Goal: Find specific page/section: Find specific page/section

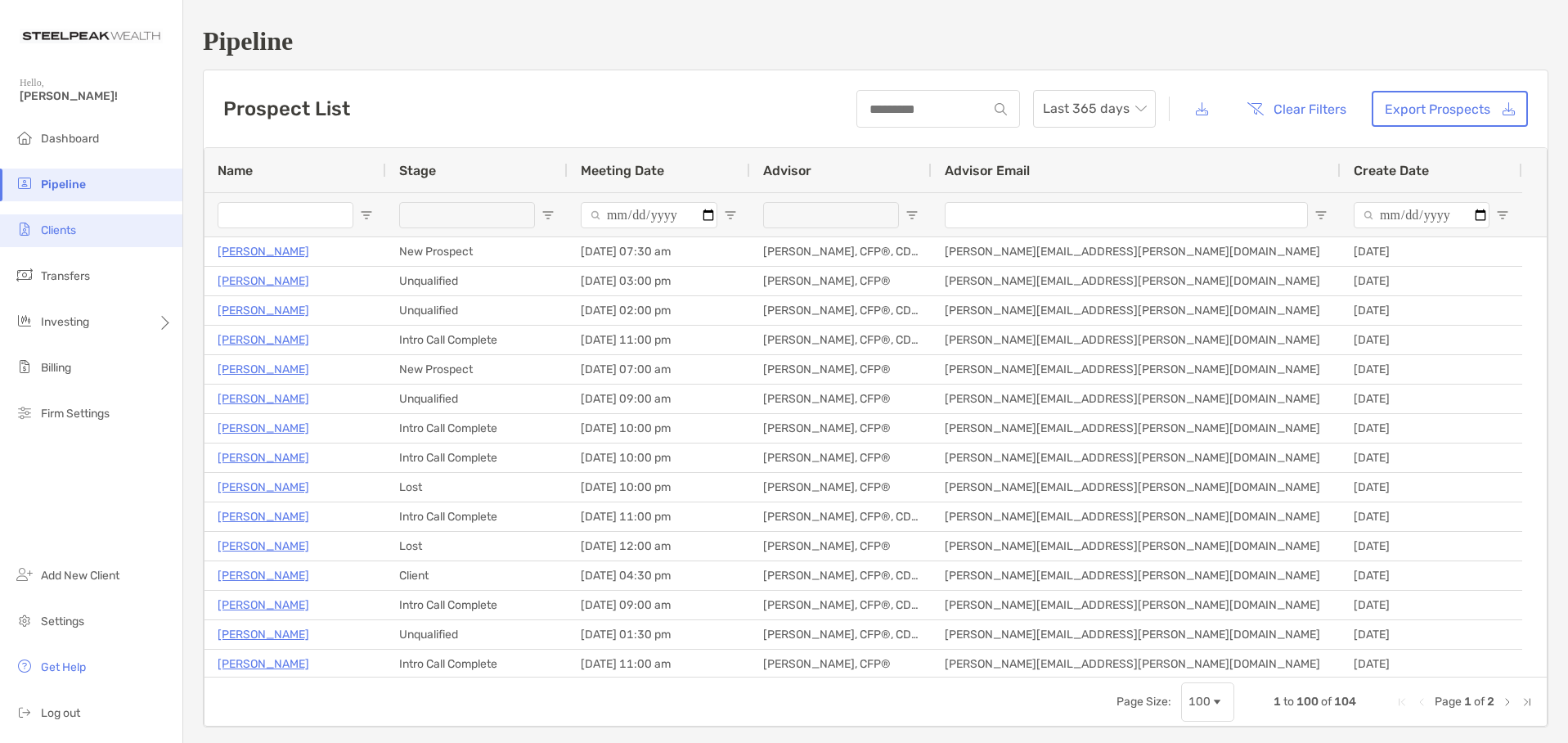
click at [70, 234] on span "Clients" at bounding box center [58, 230] width 35 height 14
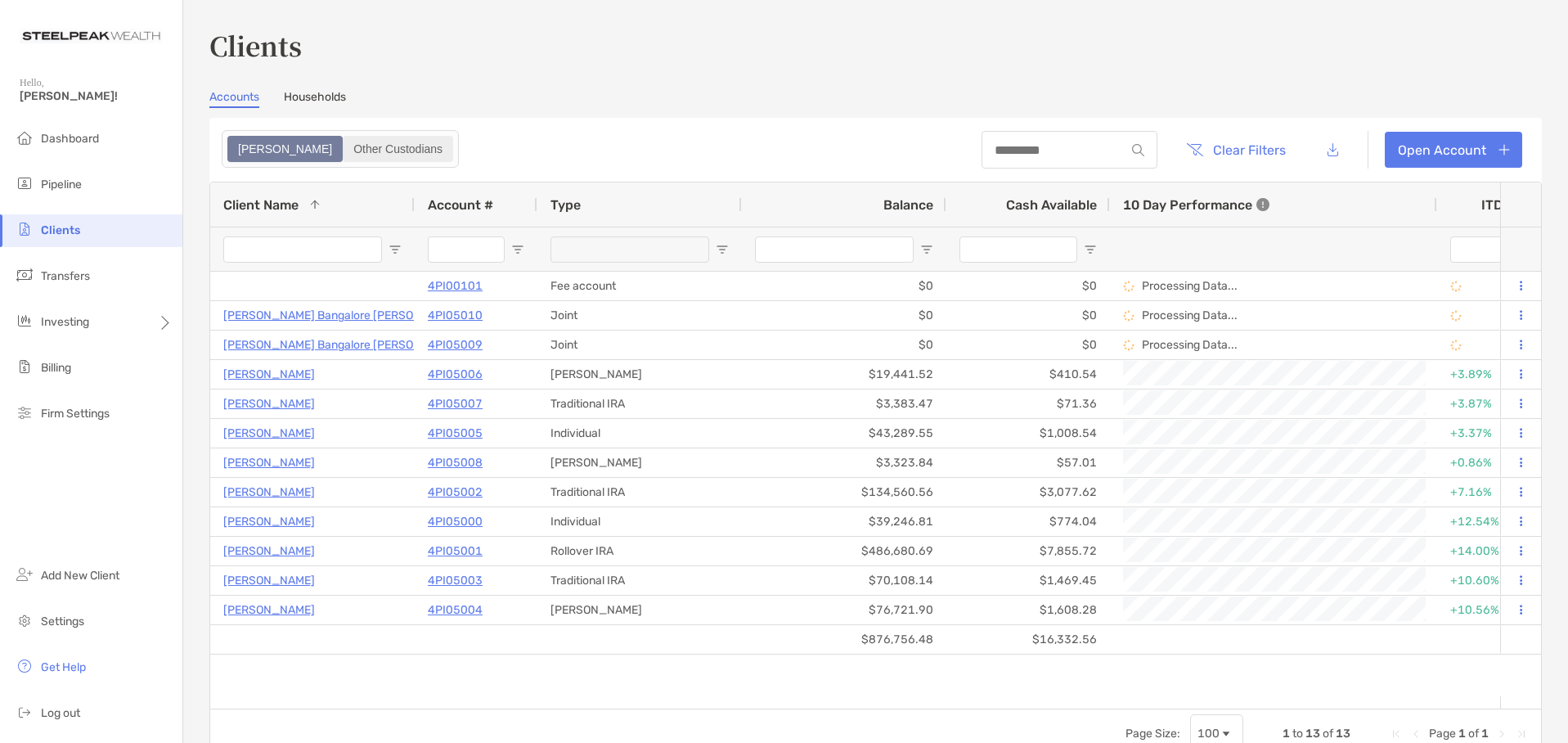
click at [345, 156] on div "Other Custodians" at bounding box center [398, 149] width 107 height 23
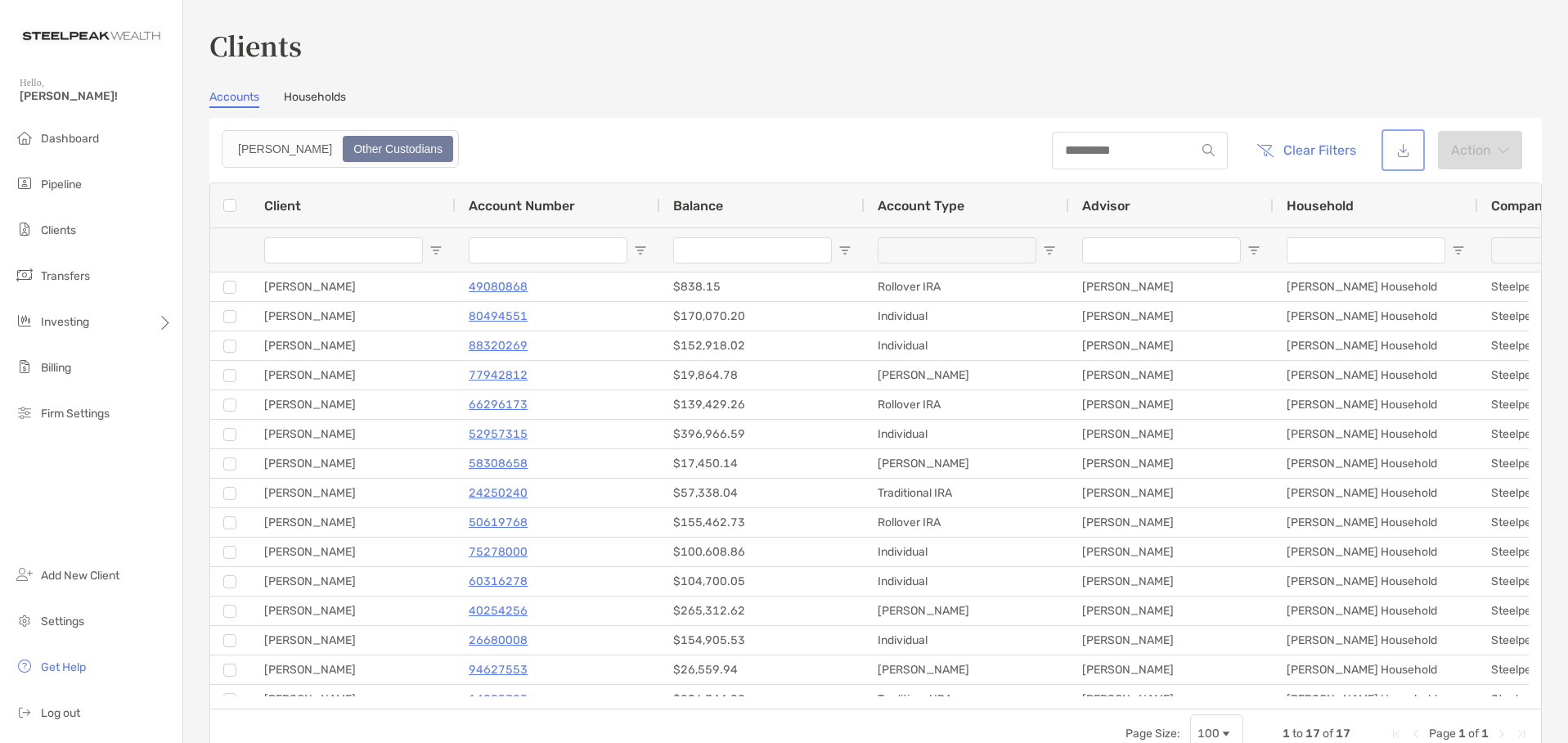
click at [1389, 154] on button "button" at bounding box center [1403, 150] width 37 height 35
click at [246, 154] on div "[PERSON_NAME]" at bounding box center [285, 149] width 112 height 23
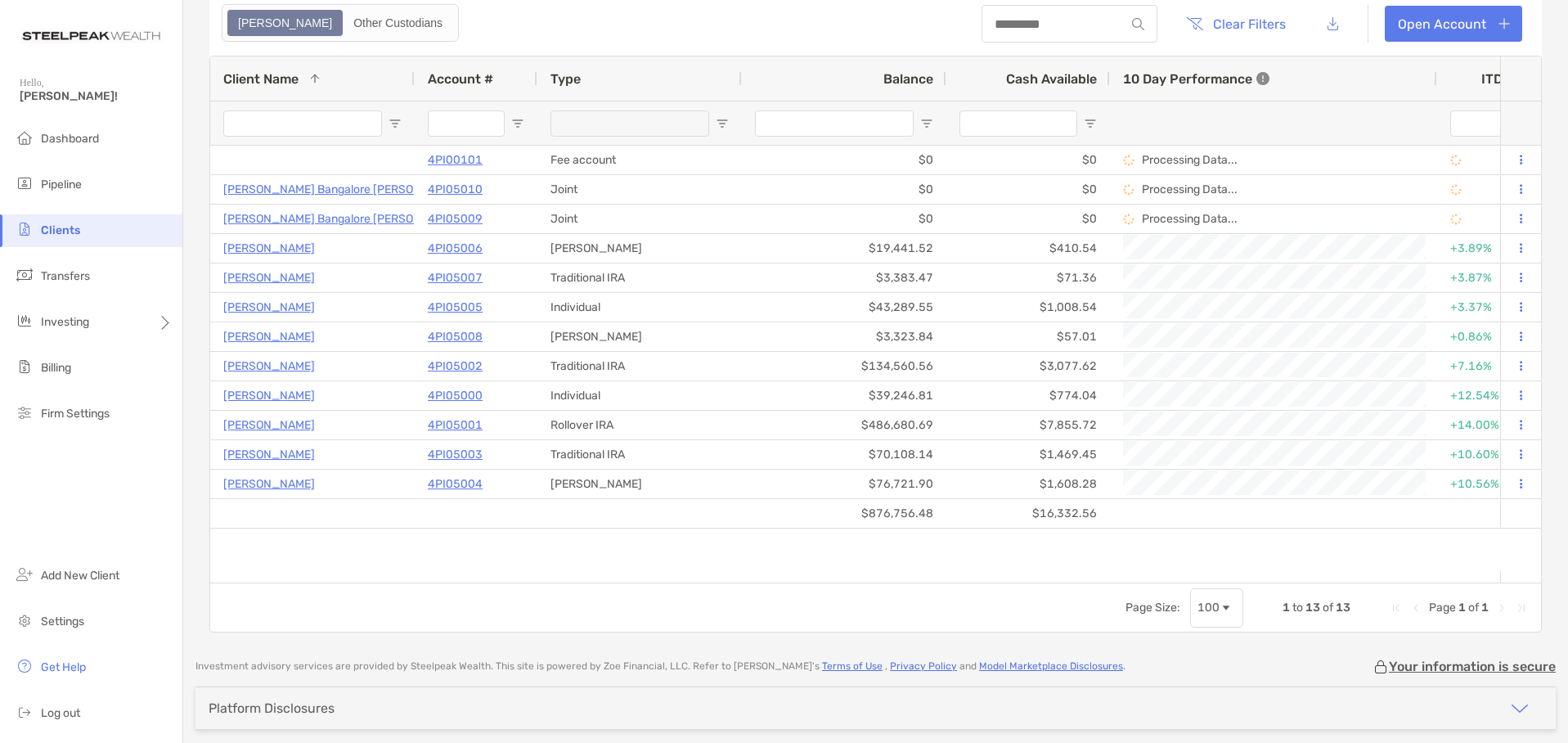
scroll to position [82, 0]
